Goal: Task Accomplishment & Management: Use online tool/utility

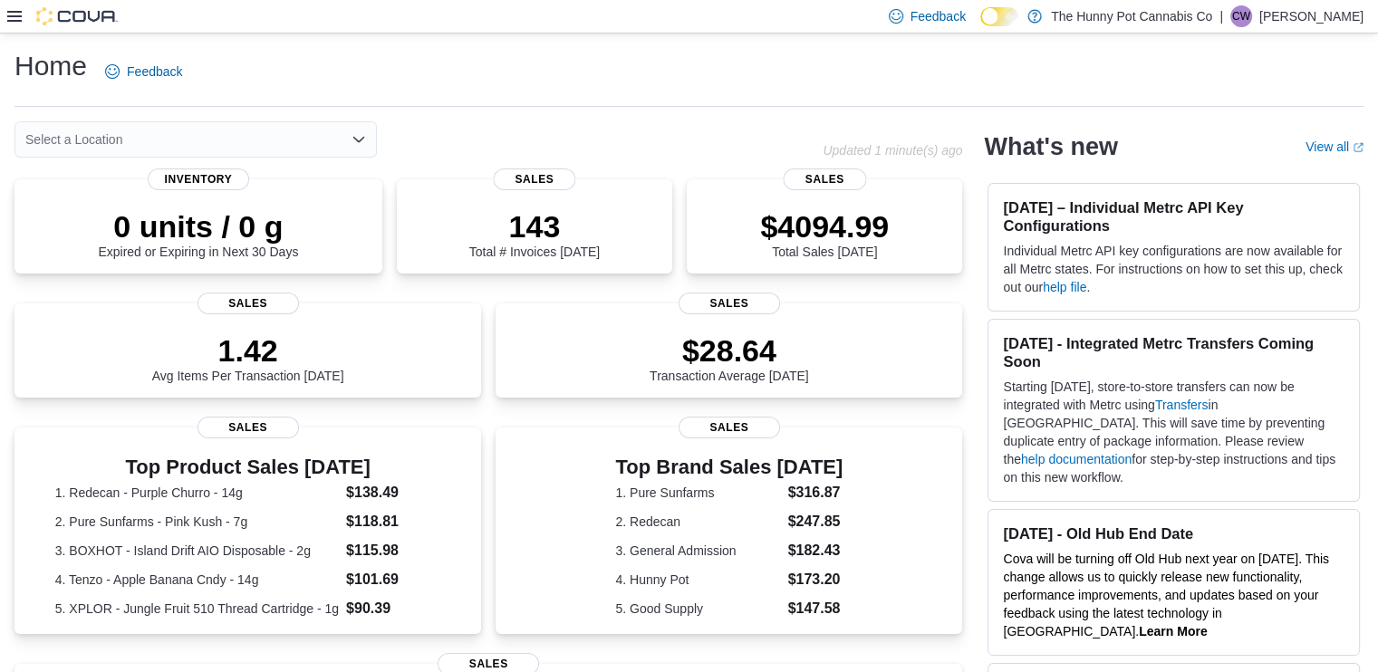
click at [16, 19] on icon at bounding box center [14, 16] width 14 height 14
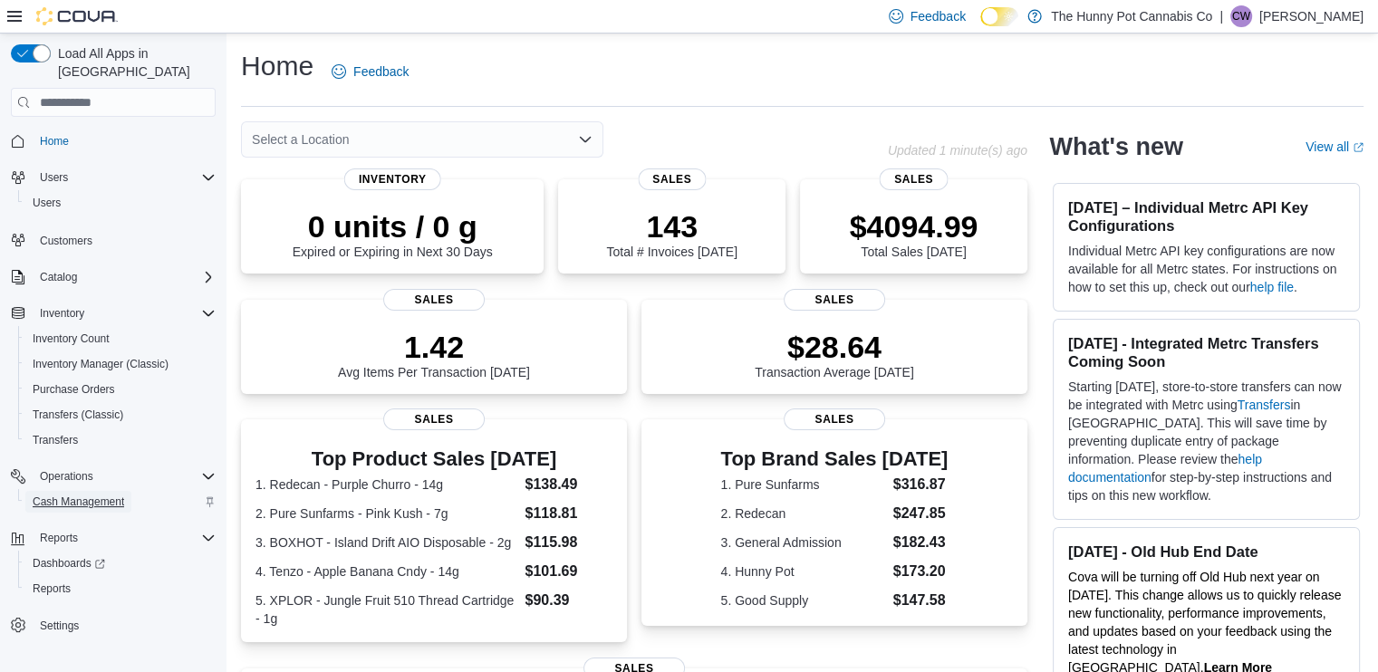
click at [82, 492] on span "Cash Management" at bounding box center [79, 502] width 92 height 22
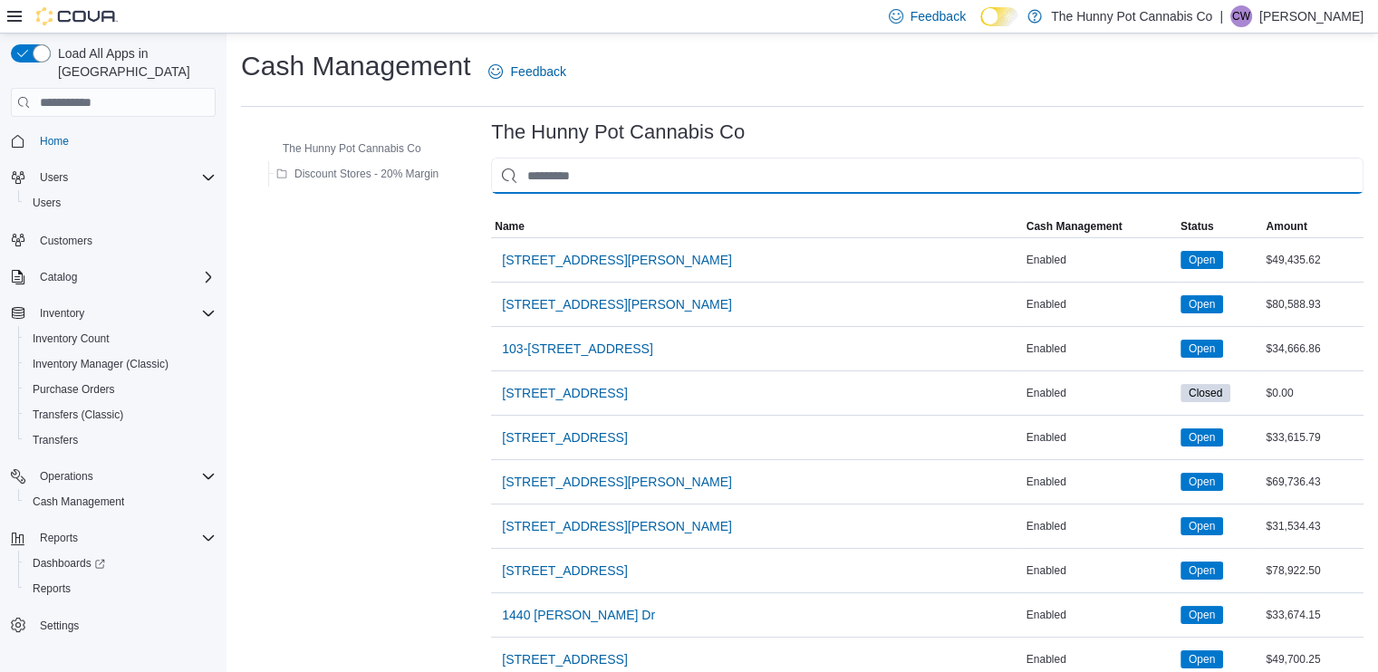
click at [700, 179] on input "This is a search bar. As you type, the results lower in the page will automatic…" at bounding box center [927, 176] width 873 height 36
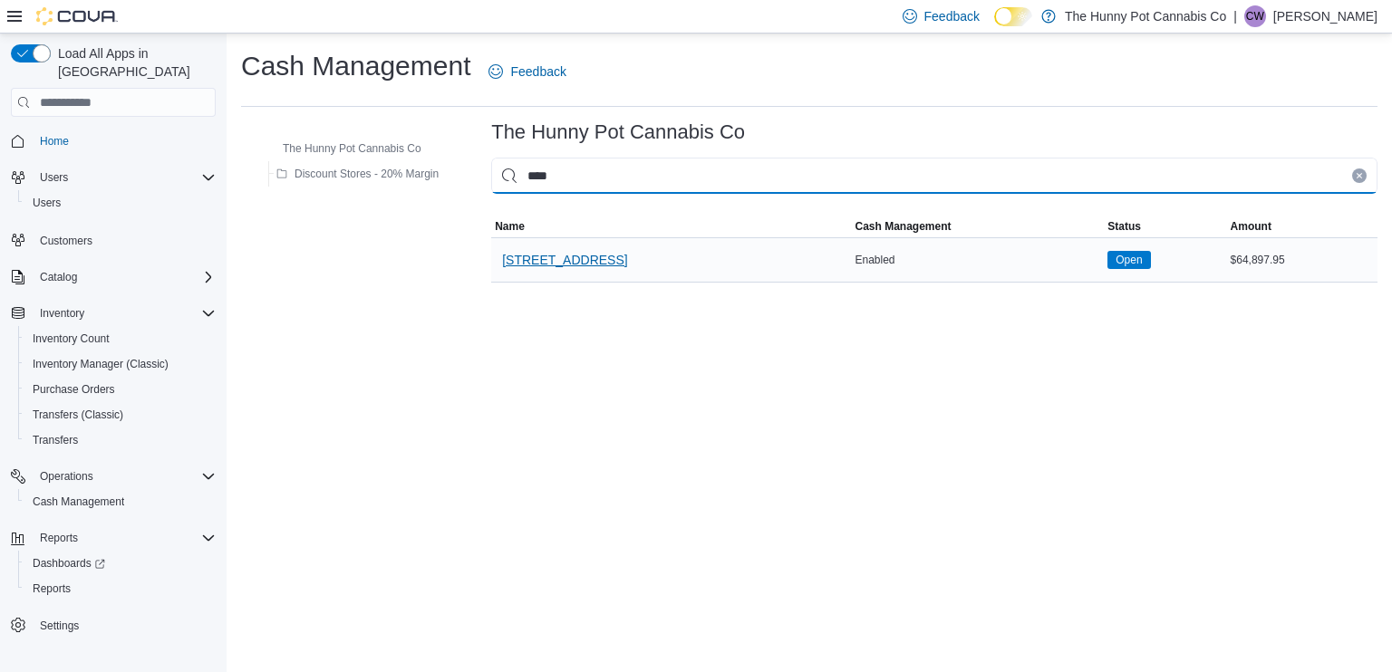
type input "****"
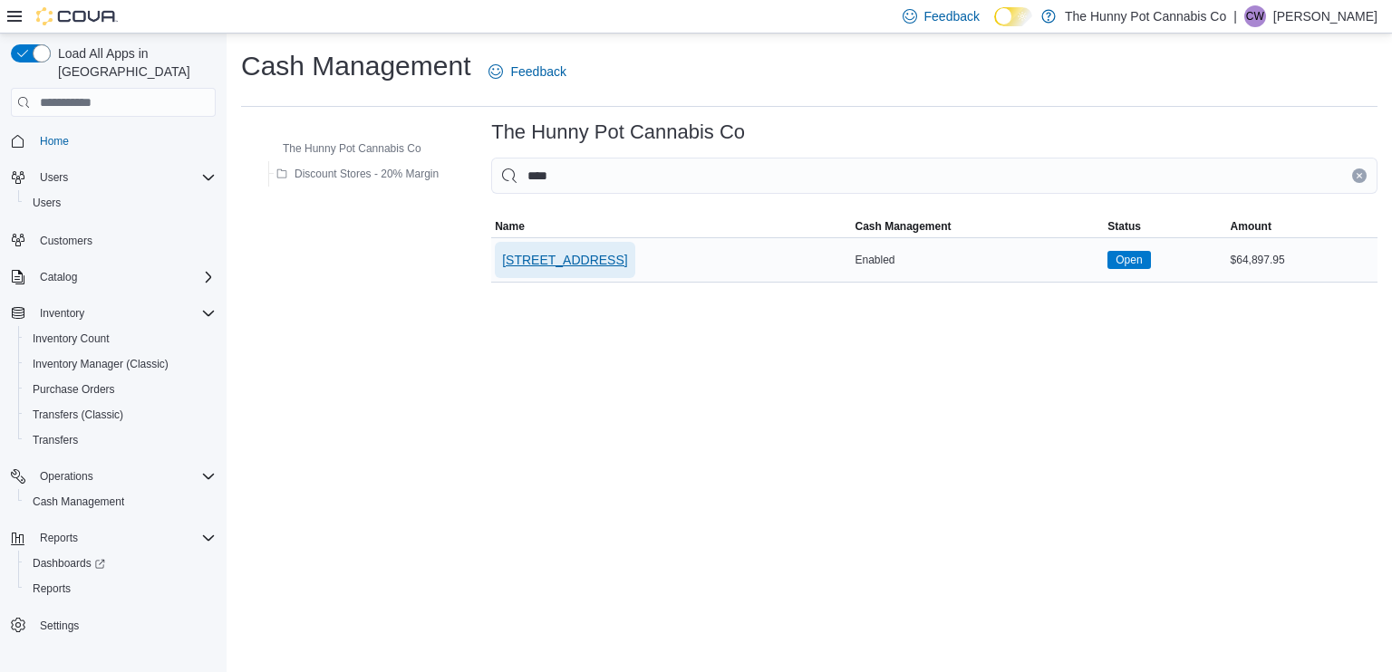
click at [583, 246] on span "[STREET_ADDRESS]" at bounding box center [564, 260] width 125 height 36
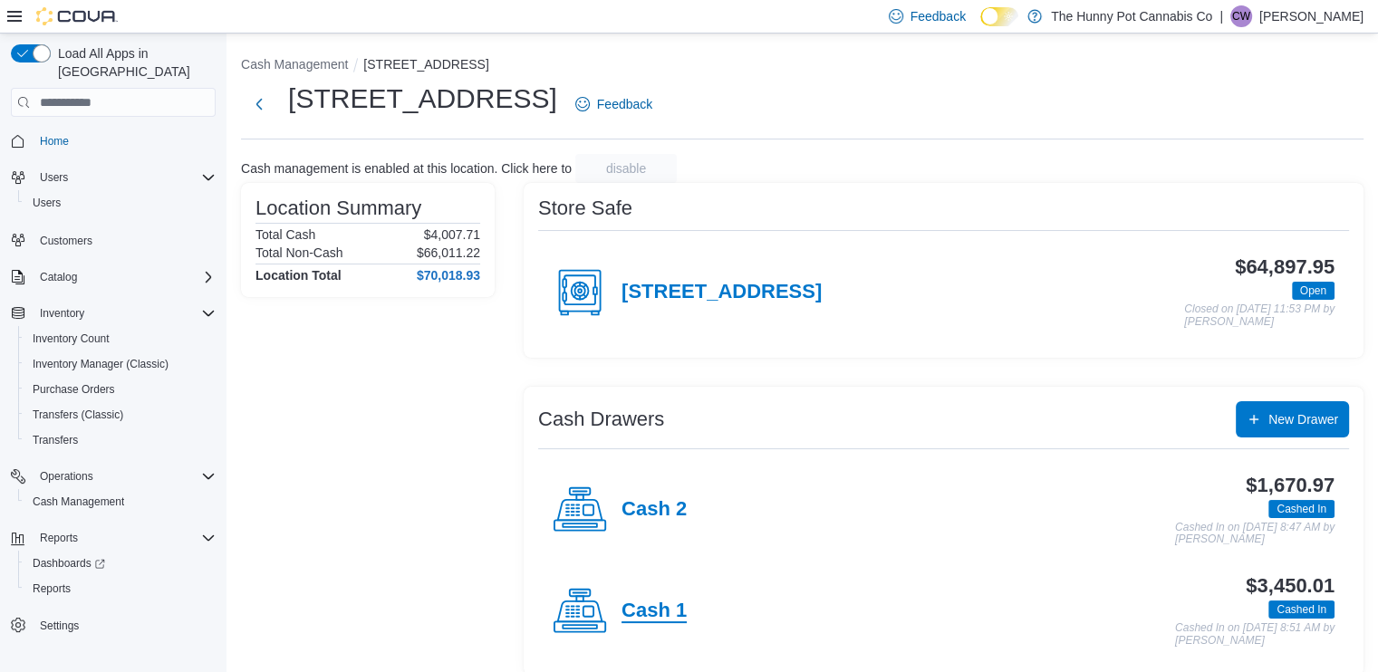
click at [675, 605] on h4 "Cash 1" at bounding box center [654, 612] width 65 height 24
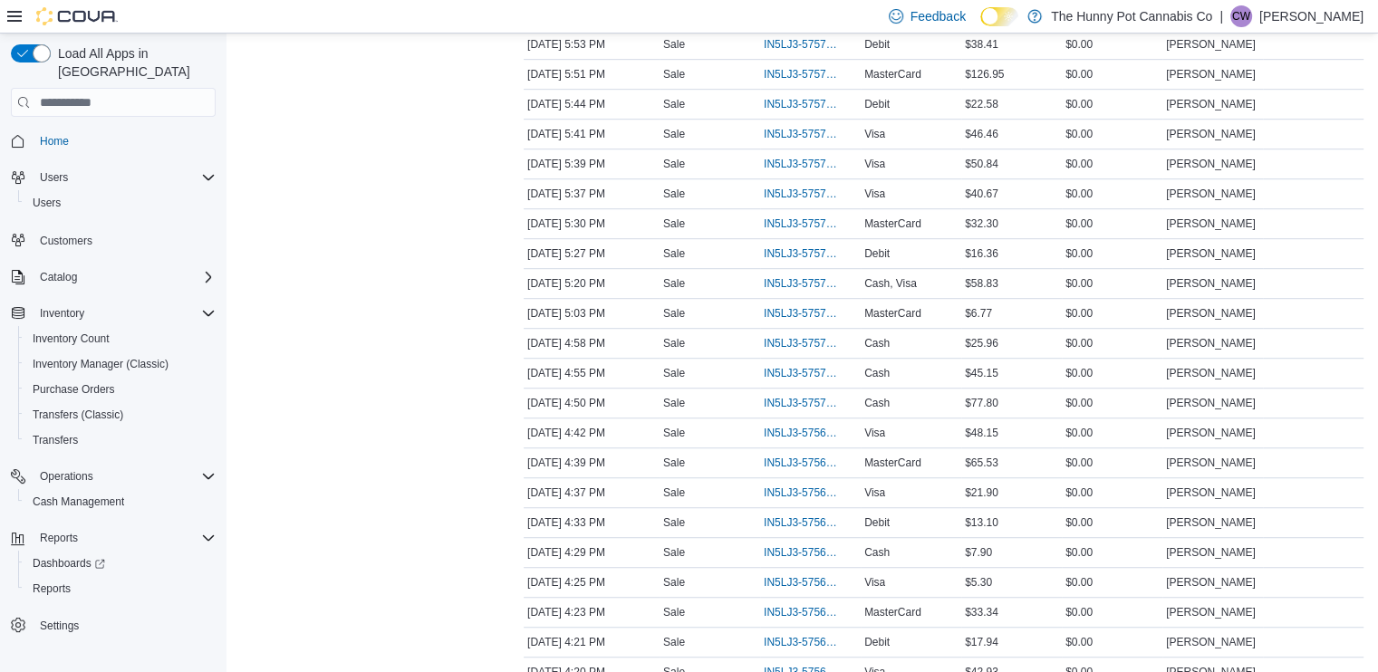
scroll to position [1051, 0]
click at [787, 662] on span "IN5LJ3-5756767" at bounding box center [810, 673] width 93 height 22
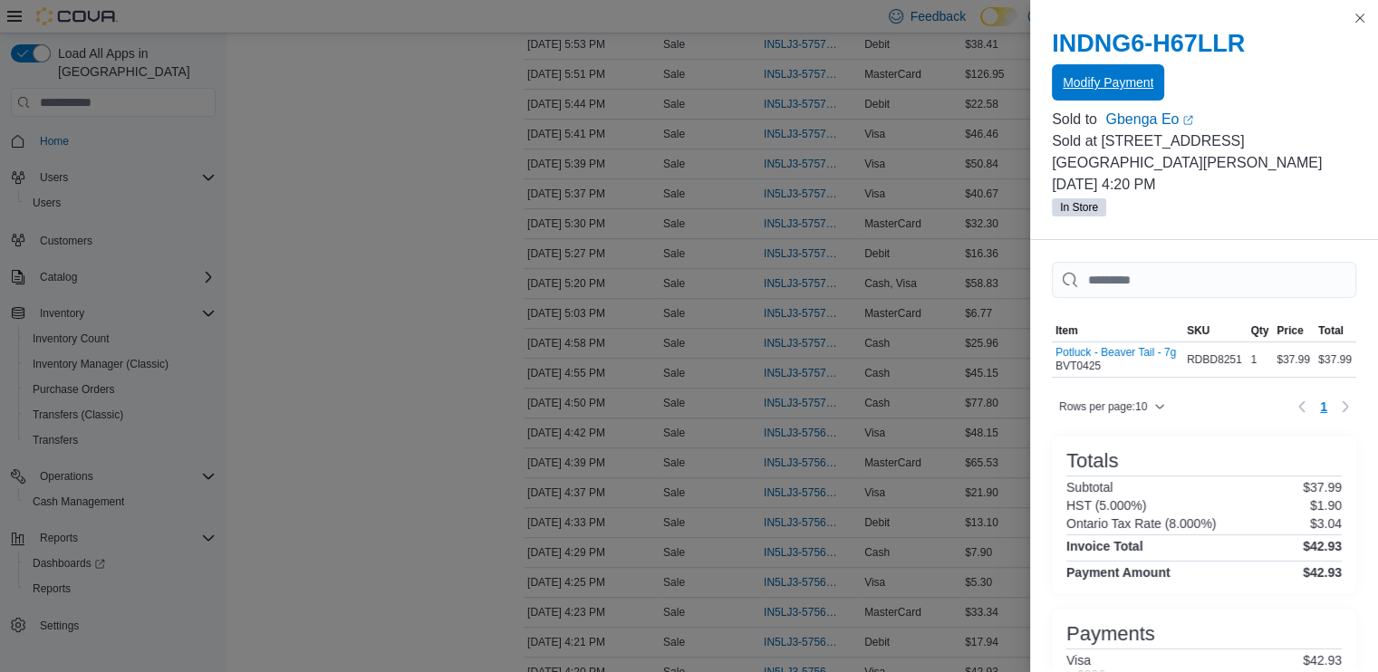
click at [1111, 86] on span "Modify Payment" at bounding box center [1108, 82] width 91 height 18
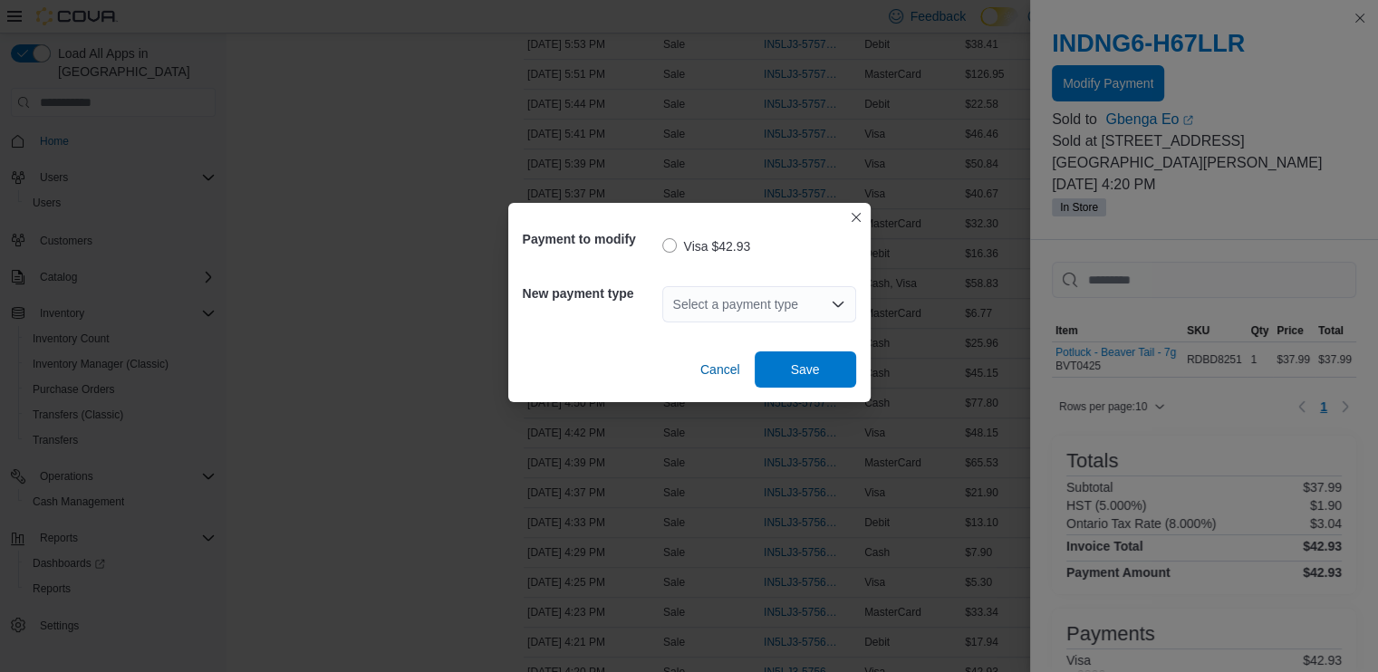
click at [775, 309] on div "Select a payment type" at bounding box center [759, 304] width 194 height 36
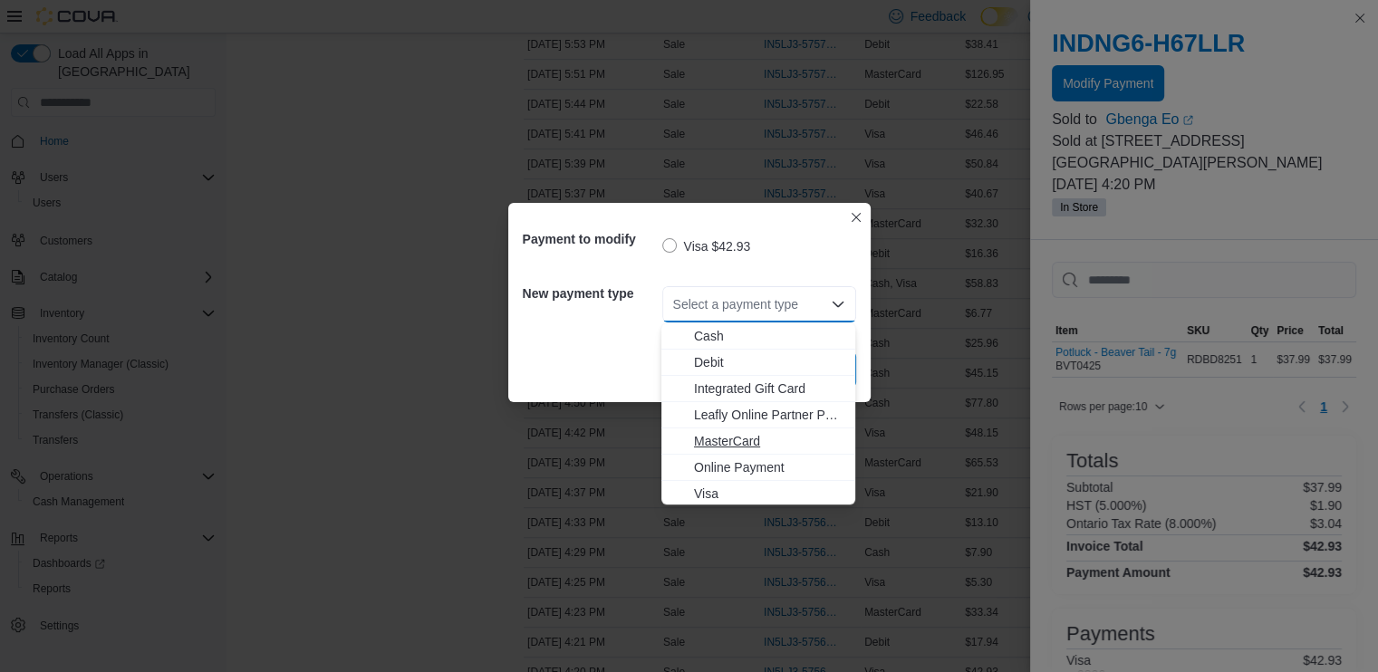
click at [720, 442] on span "MasterCard" at bounding box center [769, 441] width 150 height 18
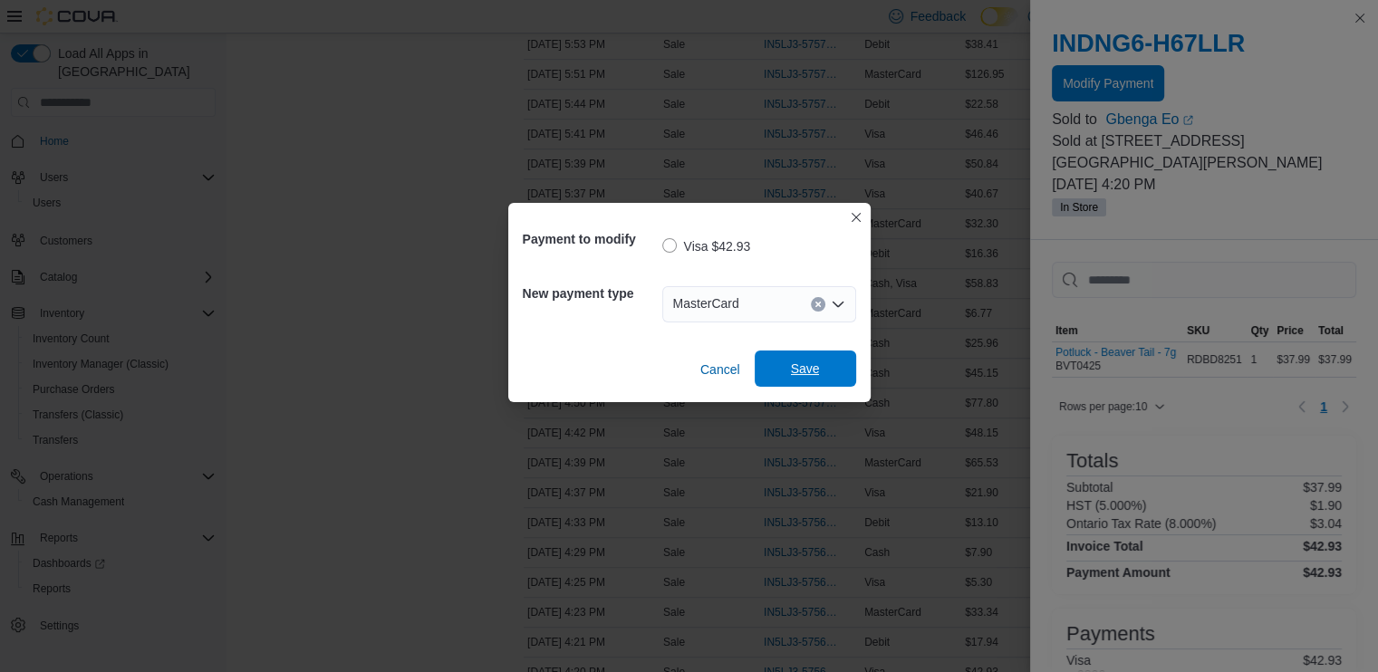
click at [808, 365] on span "Save" at bounding box center [805, 369] width 29 height 18
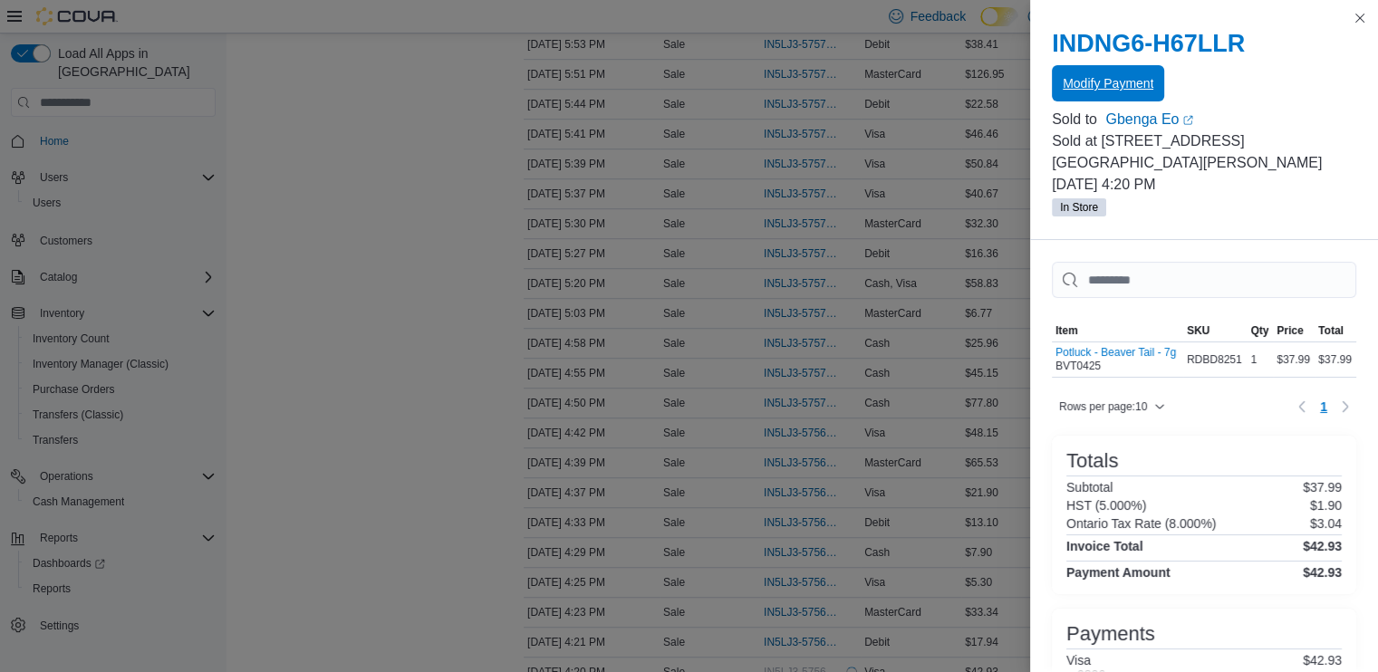
scroll to position [0, 0]
